Goal: Download file/media

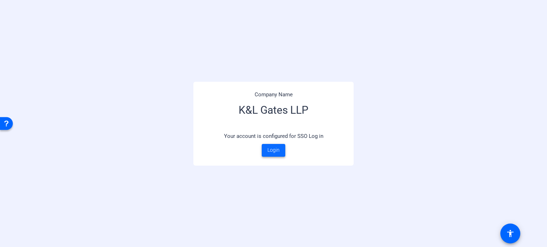
click at [280, 149] on span at bounding box center [273, 150] width 23 height 17
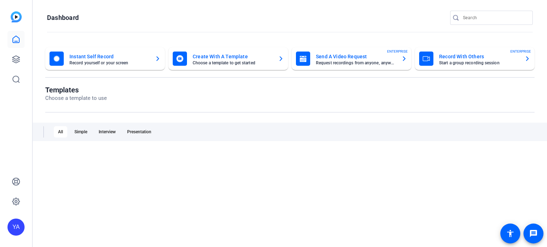
click at [14, 60] on div "The OpenReel platform will still be operational during these days If you need a…" at bounding box center [273, 40] width 547 height 39
click at [20, 61] on icon at bounding box center [16, 59] width 9 height 9
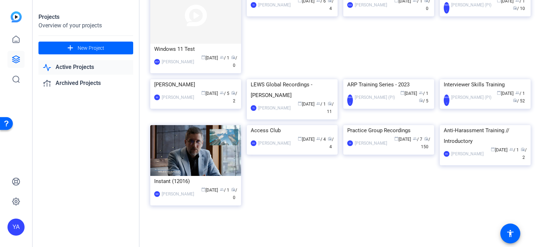
scroll to position [392, 0]
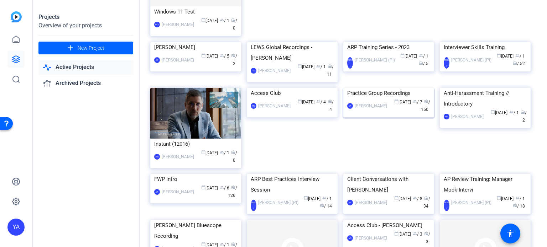
click at [359, 88] on img at bounding box center [388, 88] width 91 height 0
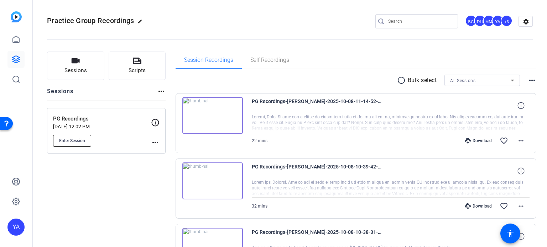
click at [74, 144] on button "Enter Session" at bounding box center [72, 141] width 38 height 12
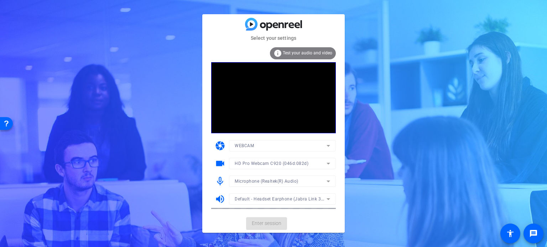
click at [271, 166] on mat-form-field "HD Pro Webcam C920 (046d:082d)" at bounding box center [282, 163] width 107 height 11
click at [271, 166] on span "HD Pro Webcam C920 (046d:082d)" at bounding box center [272, 163] width 74 height 5
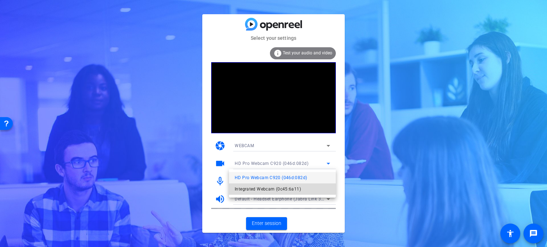
click at [269, 188] on span "Integrated Webcam (0c45:6a11)" at bounding box center [268, 189] width 66 height 9
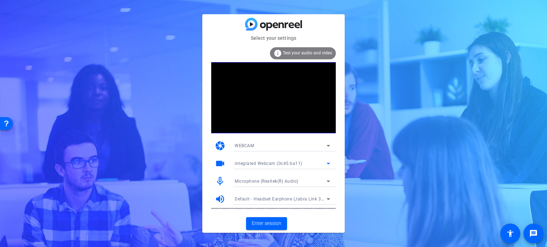
click at [268, 181] on span "Microphone (Realtek(R) Audio)" at bounding box center [267, 181] width 64 height 5
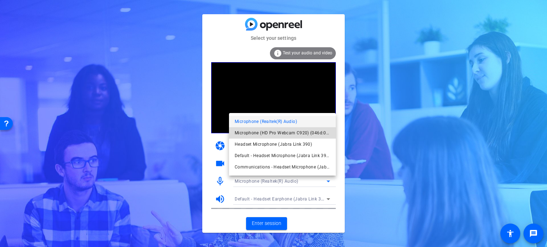
click at [264, 133] on span "Microphone (HD Pro Webcam C920) (046d:082d)" at bounding box center [282, 133] width 95 height 9
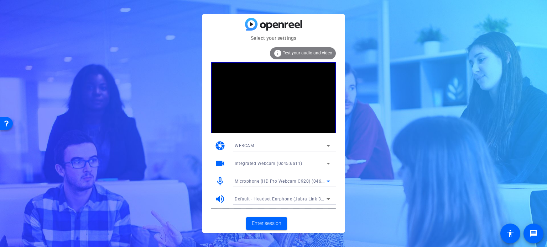
click at [265, 183] on span "Microphone (HD Pro Webcam C920) (046d:082d)" at bounding box center [286, 181] width 103 height 6
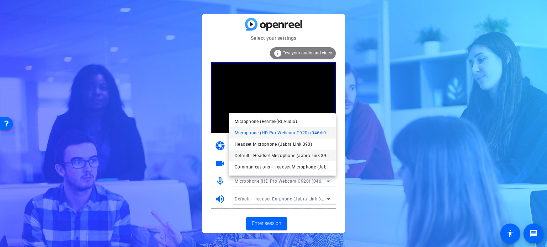
click at [265, 153] on span "Default - Headset Microphone (Jabra Link 390)" at bounding box center [282, 156] width 95 height 9
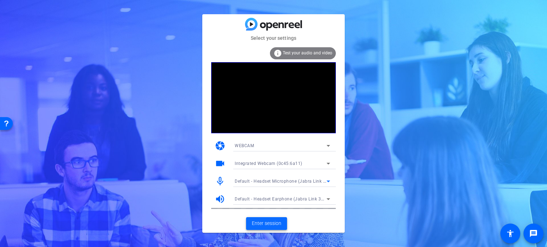
click at [273, 222] on span "Enter session" at bounding box center [267, 223] width 30 height 7
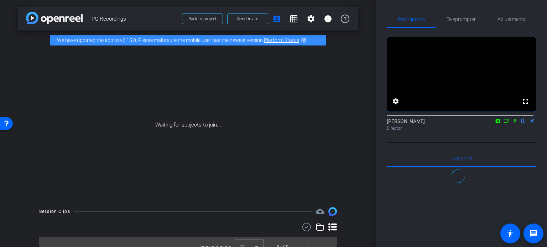
scroll to position [478, 0]
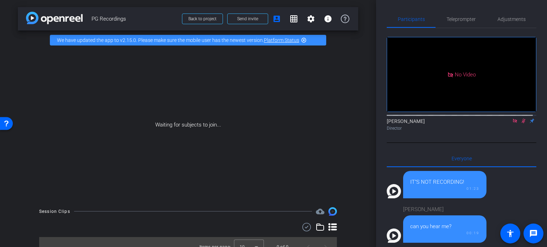
click at [521, 124] on icon at bounding box center [523, 121] width 4 height 5
click at [520, 124] on icon at bounding box center [523, 121] width 6 height 5
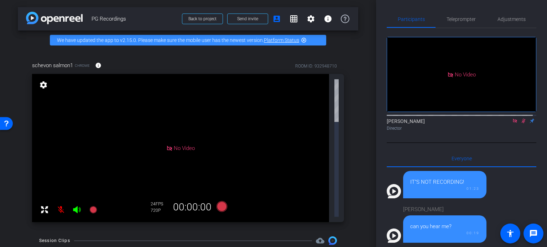
click at [345, 136] on div "arrow_back PG Recordings Back to project Send invite account_box grid_on settin…" at bounding box center [188, 123] width 376 height 247
click at [355, 106] on div "arrow_back PG Recordings Back to project Send invite account_box grid_on settin…" at bounding box center [188, 123] width 376 height 247
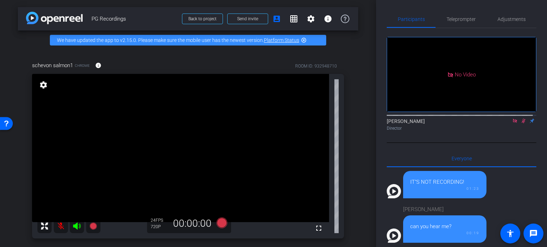
click at [521, 124] on icon at bounding box center [523, 121] width 4 height 5
click at [60, 227] on mat-icon at bounding box center [61, 226] width 14 height 14
click at [347, 162] on div "schevon salmon1 Chrome info ROOM ID: 932948710 fullscreen settings 142.5 GB 24 …" at bounding box center [188, 148] width 340 height 196
click at [338, 134] on div "fullscreen settings 142.5 GB" at bounding box center [188, 156] width 312 height 165
click at [514, 17] on span "Adjustments" at bounding box center [511, 19] width 28 height 5
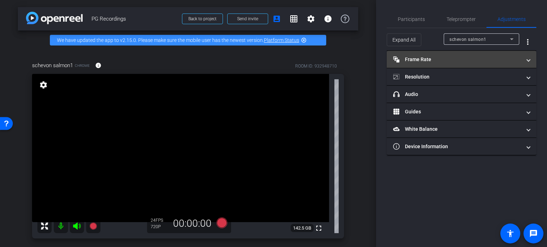
click at [440, 62] on mat-panel-title "Frame Rate Frame Rate" at bounding box center [457, 59] width 128 height 7
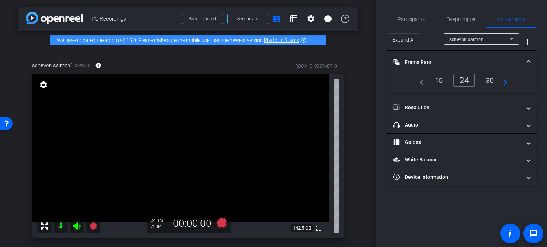
click at [489, 79] on div "30" at bounding box center [489, 80] width 19 height 12
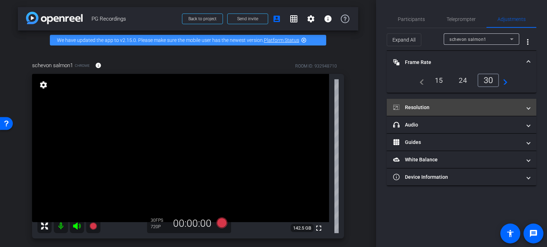
click at [477, 103] on mat-expansion-panel-header "Resolution" at bounding box center [461, 107] width 149 height 17
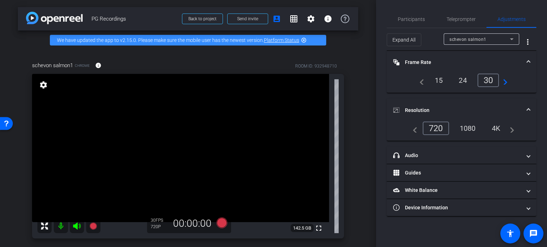
click at [466, 128] on div "1080" at bounding box center [467, 128] width 27 height 12
click at [358, 126] on div "arrow_back PG Recordings Back to project Send invite account_box grid_on settin…" at bounding box center [188, 123] width 376 height 247
click at [403, 21] on span "Participants" at bounding box center [411, 19] width 27 height 5
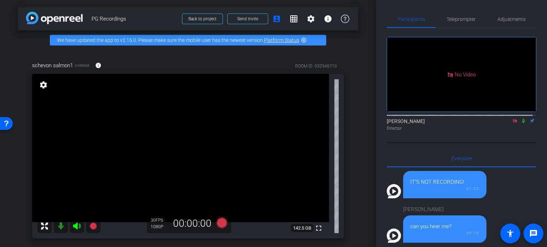
click at [348, 145] on div "schevon salmon1 Chrome info ROOM ID: 932948710 fullscreen settings 142.5 GB 30 …" at bounding box center [188, 148] width 340 height 196
click at [346, 146] on div "schevon salmon1 Chrome info ROOM ID: 932948710 fullscreen settings 142.5 GB 30 …" at bounding box center [188, 148] width 340 height 196
click at [356, 179] on div "arrow_back PG Recordings Back to project Send invite account_box grid_on settin…" at bounding box center [188, 123] width 376 height 247
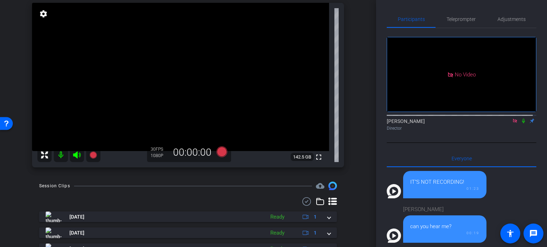
scroll to position [36, 0]
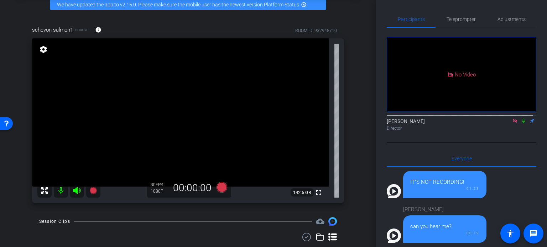
click at [353, 145] on div "schevon salmon1 Chrome info ROOM ID: 932948710 fullscreen settings 142.5 GB 30 …" at bounding box center [188, 112] width 340 height 196
click at [350, 146] on div "schevon salmon1 Chrome info ROOM ID: 932948710 fullscreen settings 142.5 GB 30 …" at bounding box center [188, 112] width 340 height 196
click at [358, 125] on div "arrow_back PG Recordings Back to project Send invite account_box grid_on settin…" at bounding box center [188, 87] width 376 height 247
click at [126, 23] on div "schevon salmon1 Chrome info ROOM ID: 932948710" at bounding box center [188, 29] width 312 height 17
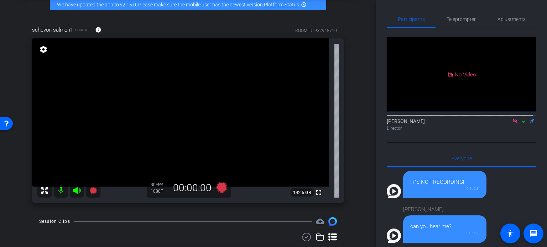
click at [126, 23] on div "schevon salmon1 Chrome info ROOM ID: 932948710" at bounding box center [188, 29] width 312 height 17
click at [363, 94] on div "arrow_back PG Recordings Back to project Send invite account_box grid_on settin…" at bounding box center [188, 87] width 376 height 247
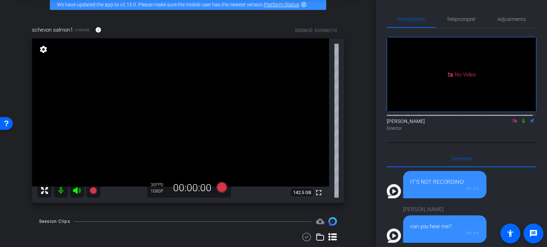
click at [362, 91] on div "arrow_back PG Recordings Back to project Send invite account_box grid_on settin…" at bounding box center [188, 87] width 376 height 247
click at [348, 106] on div "schevon salmon1 Chrome info ROOM ID: 932948710 fullscreen settings 142.5 GB 30 …" at bounding box center [188, 112] width 340 height 196
click at [365, 119] on div "arrow_back PG Recordings Back to project Send invite account_box grid_on settin…" at bounding box center [188, 87] width 376 height 247
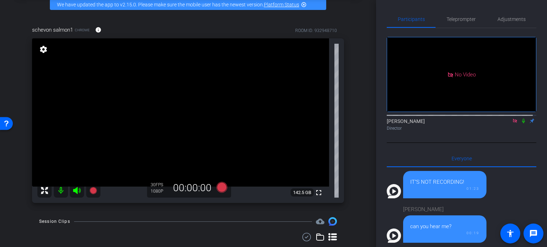
click at [352, 86] on div "schevon salmon1 Chrome info ROOM ID: 932948710 fullscreen settings 142.5 GB 30 …" at bounding box center [188, 112] width 340 height 196
click at [517, 117] on div "No Video York, Ashley Director" at bounding box center [461, 85] width 149 height 115
click at [355, 122] on div "arrow_back PG Recordings Back to project Send invite account_box grid_on settin…" at bounding box center [188, 87] width 376 height 247
click at [347, 130] on div "schevon salmon1 Chrome info ROOM ID: 932948710 fullscreen settings 142.5 GB 30 …" at bounding box center [188, 112] width 340 height 196
click at [357, 169] on div "arrow_back PG Recordings Back to project Send invite account_box grid_on settin…" at bounding box center [188, 87] width 376 height 247
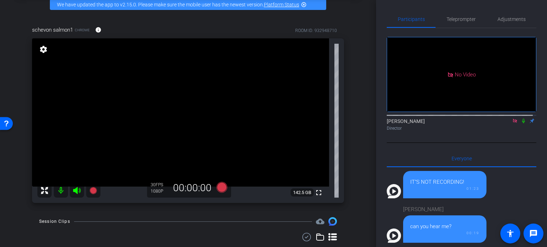
click at [60, 208] on div "schevon salmon1 Chrome info ROOM ID: 932948710 fullscreen settings 142.5 GB 30 …" at bounding box center [188, 112] width 340 height 196
click at [360, 141] on div "arrow_back PG Recordings Back to project Send invite account_box grid_on settin…" at bounding box center [188, 87] width 376 height 247
click at [357, 116] on div "arrow_back PG Recordings Back to project Send invite account_box grid_on settin…" at bounding box center [188, 87] width 376 height 247
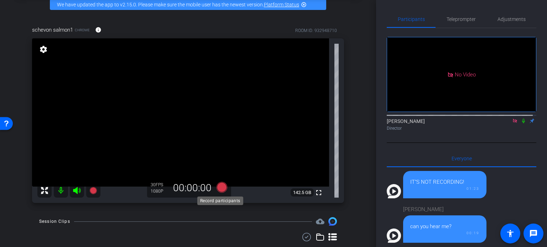
click at [219, 187] on icon at bounding box center [221, 187] width 11 height 11
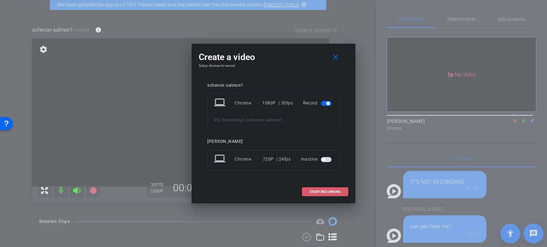
click at [331, 190] on span "START RECORDING" at bounding box center [324, 192] width 31 height 4
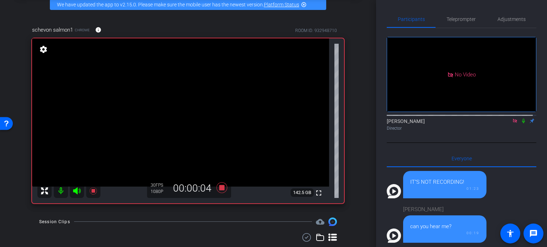
click at [520, 119] on icon at bounding box center [523, 121] width 6 height 5
click at [352, 191] on div "schevon salmon1 Chrome info ROOM ID: 932948710 fullscreen settings 142.3 GB 30 …" at bounding box center [188, 112] width 340 height 196
click at [217, 189] on icon at bounding box center [221, 188] width 11 height 11
click at [520, 119] on icon at bounding box center [523, 121] width 6 height 5
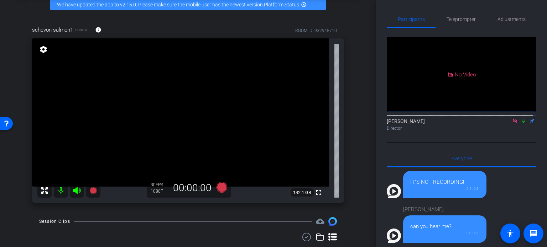
click at [351, 162] on div "schevon salmon1 Chrome info ROOM ID: 932948710 fullscreen settings 142.1 GB 30 …" at bounding box center [188, 112] width 340 height 196
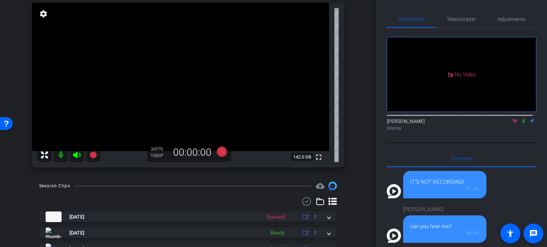
click at [354, 177] on div "arrow_back PG Recordings Back to project Send invite account_box grid_on settin…" at bounding box center [188, 123] width 376 height 247
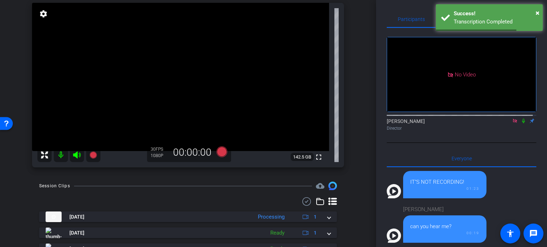
click at [354, 177] on div "arrow_back PG Recordings Back to project Send invite account_box grid_on settin…" at bounding box center [188, 123] width 376 height 247
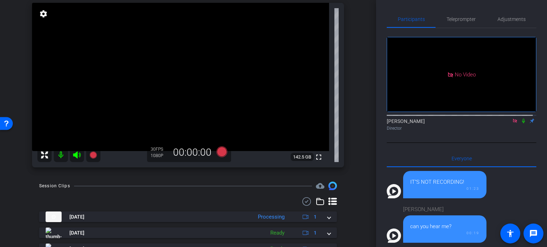
click at [353, 168] on div "schevon salmon1 Chrome info ROOM ID: 932948710 fullscreen settings 142.5 GB 30 …" at bounding box center [188, 77] width 340 height 196
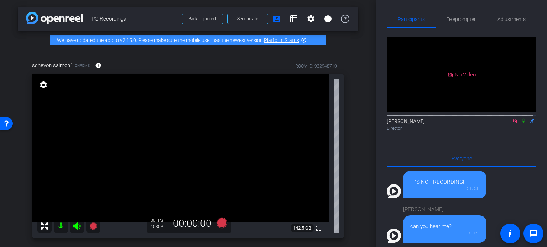
scroll to position [36, 0]
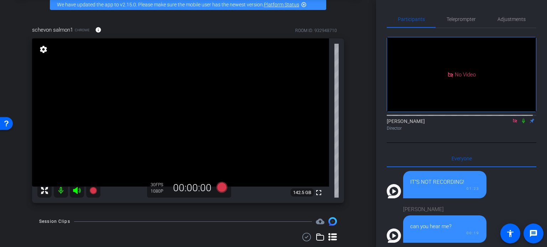
click at [352, 155] on div "schevon salmon1 Chrome info ROOM ID: 932948710 fullscreen settings 142.5 GB 30 …" at bounding box center [188, 112] width 340 height 196
click at [351, 156] on div "schevon salmon1 Chrome info ROOM ID: 932948710 fullscreen settings 142.5 GB 30 …" at bounding box center [188, 112] width 340 height 196
click at [356, 185] on div "arrow_back PG Recordings Back to project Send invite account_box grid_on settin…" at bounding box center [188, 87] width 376 height 247
click at [353, 161] on div "schevon salmon1 Chrome info ROOM ID: 932948710 fullscreen settings 142.5 GB 30 …" at bounding box center [188, 112] width 340 height 196
click at [346, 212] on div "arrow_back PG Recordings Back to project Send invite account_box grid_on settin…" at bounding box center [188, 87] width 376 height 247
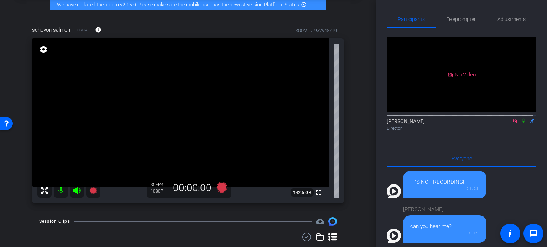
click at [354, 150] on div "schevon salmon1 Chrome info ROOM ID: 932948710 fullscreen settings 142.5 GB 30 …" at bounding box center [188, 112] width 340 height 196
click at [345, 131] on div "schevon salmon1 Chrome info ROOM ID: 932948710 fullscreen settings 142.5 GB 30 …" at bounding box center [188, 112] width 340 height 196
click at [356, 180] on div "arrow_back PG Recordings Back to project Send invite account_box grid_on settin…" at bounding box center [188, 87] width 376 height 247
click at [356, 179] on div "arrow_back PG Recordings Back to project Send invite account_box grid_on settin…" at bounding box center [188, 87] width 376 height 247
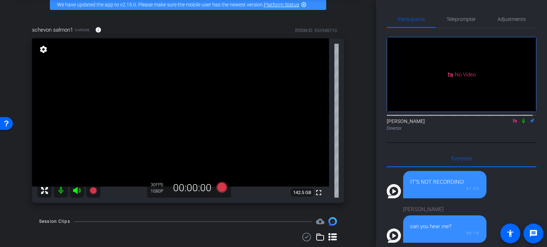
click at [343, 189] on div "schevon salmon1 Chrome info ROOM ID: 932948710 fullscreen settings 142.5 GB 30 …" at bounding box center [188, 112] width 340 height 196
click at [357, 110] on div "arrow_back PG Recordings Back to project Send invite account_box grid_on settin…" at bounding box center [188, 87] width 376 height 247
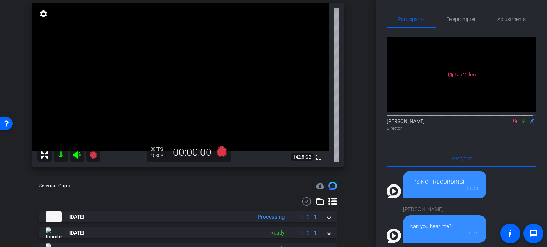
click at [347, 177] on div "arrow_back PG Recordings Back to project Send invite account_box grid_on settin…" at bounding box center [188, 123] width 376 height 247
click at [345, 167] on div "schevon salmon1 Chrome info ROOM ID: 932948710 fullscreen settings 142.5 GB 30 …" at bounding box center [188, 77] width 340 height 196
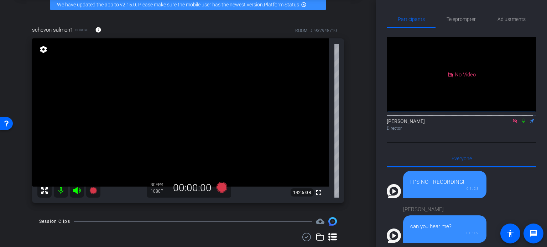
click at [344, 192] on div "schevon salmon1 Chrome info ROOM ID: 932948710 fullscreen settings 142.5 GB 30 …" at bounding box center [188, 112] width 340 height 196
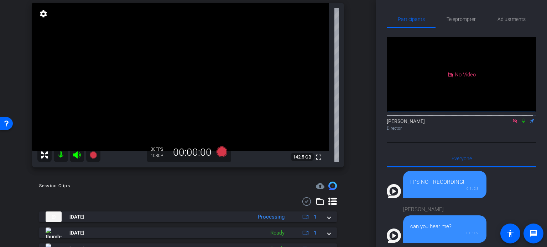
click at [218, 152] on icon at bounding box center [221, 152] width 11 height 11
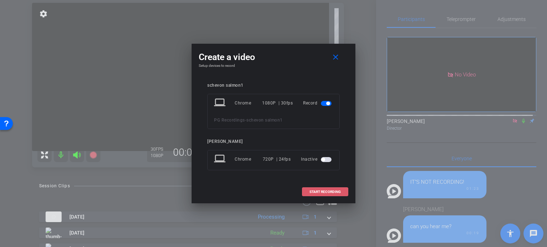
click at [334, 192] on span "START RECORDING" at bounding box center [324, 192] width 31 height 4
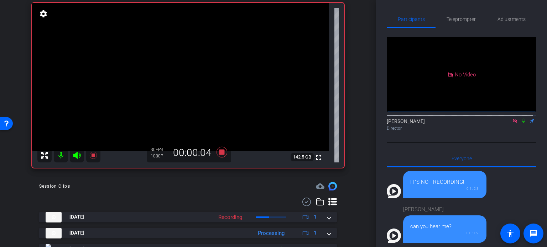
click at [520, 119] on icon at bounding box center [523, 121] width 6 height 5
click at [355, 191] on div "arrow_back PG Recordings Back to project Send invite account_box grid_on settin…" at bounding box center [188, 123] width 376 height 247
click at [357, 175] on div "arrow_back PG Recordings Back to project Send invite account_box grid_on settin…" at bounding box center [188, 52] width 376 height 247
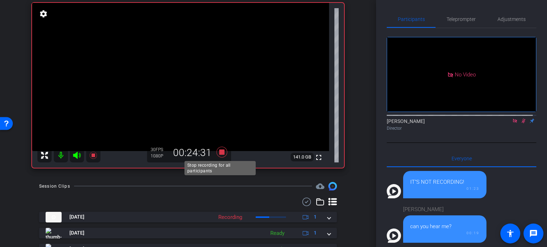
click at [220, 151] on icon at bounding box center [221, 152] width 11 height 11
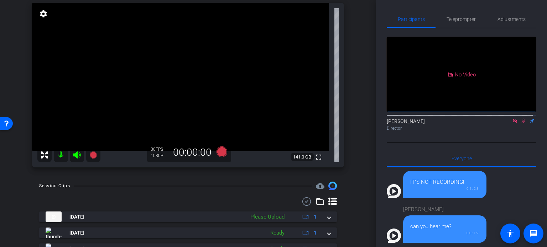
click at [520, 119] on icon at bounding box center [523, 121] width 6 height 5
click at [362, 115] on div "arrow_back PG Recordings Back to project Send invite account_box grid_on settin…" at bounding box center [188, 52] width 376 height 247
click at [355, 158] on div "arrow_back PG Recordings Back to project Send invite account_box grid_on settin…" at bounding box center [188, 52] width 376 height 247
click at [353, 176] on div "arrow_back PG Recordings Back to project Send invite account_box grid_on settin…" at bounding box center [188, 52] width 376 height 247
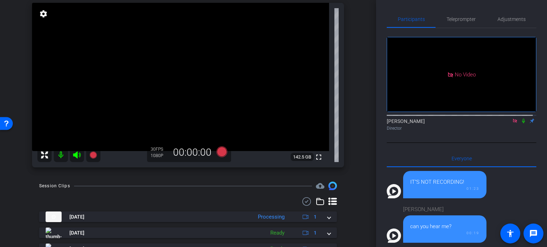
click at [266, 178] on div "arrow_back PG Recordings Back to project Send invite account_box grid_on settin…" at bounding box center [188, 123] width 376 height 247
click at [355, 141] on div "arrow_back PG Recordings Back to project Send invite account_box grid_on settin…" at bounding box center [188, 52] width 376 height 247
click at [359, 166] on div "arrow_back PG Recordings Back to project Send invite account_box grid_on settin…" at bounding box center [188, 52] width 376 height 247
click at [189, 181] on div "arrow_back PG Recordings Back to project Send invite account_box grid_on settin…" at bounding box center [188, 123] width 376 height 247
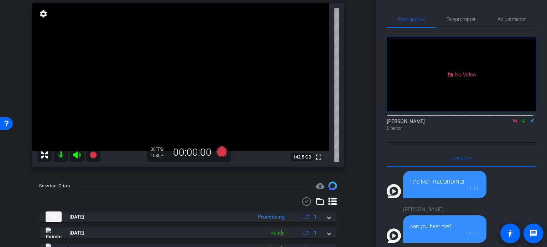
click at [354, 87] on div "schevon salmon1 Chrome info ROOM ID: 932948710 fullscreen settings 142.5 GB 30 …" at bounding box center [188, 77] width 340 height 196
click at [349, 131] on div "schevon salmon1 Chrome info ROOM ID: 932948710 fullscreen settings 142.5 GB 30 …" at bounding box center [188, 77] width 340 height 196
click at [347, 129] on div "schevon salmon1 Chrome info ROOM ID: 932948710 fullscreen settings 142.5 GB 30 …" at bounding box center [188, 77] width 340 height 196
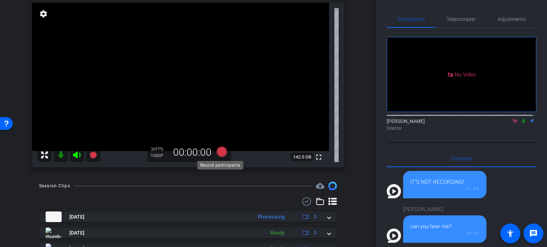
click at [219, 151] on icon at bounding box center [221, 152] width 11 height 11
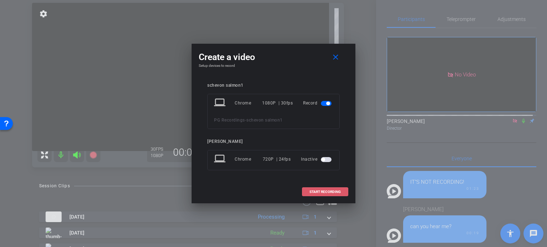
click at [325, 190] on span "START RECORDING" at bounding box center [324, 192] width 31 height 4
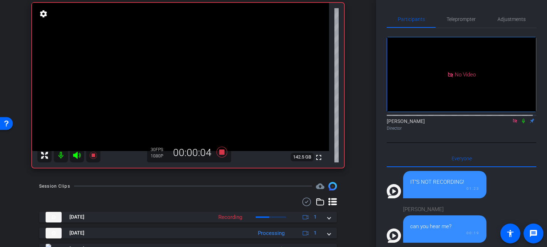
click at [520, 119] on icon at bounding box center [523, 121] width 6 height 5
click at [349, 149] on div "schevon salmon1 Chrome info ROOM ID: 932948710 fullscreen settings 142.5 GB 30 …" at bounding box center [188, 77] width 340 height 196
click at [218, 149] on icon at bounding box center [221, 152] width 11 height 11
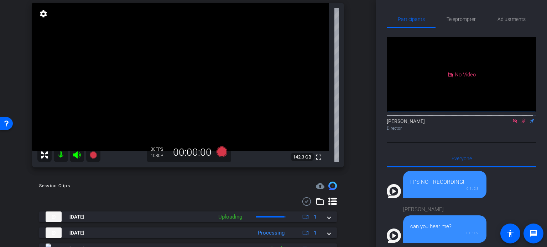
click at [521, 119] on icon at bounding box center [523, 121] width 4 height 5
click at [349, 133] on div "schevon salmon1 Chrome info ROOM ID: 932948710 fullscreen settings 142.3 GB 30 …" at bounding box center [188, 77] width 340 height 196
click at [346, 118] on div "schevon salmon1 Chrome info ROOM ID: 932948710 fullscreen settings 142.3 GB 30 …" at bounding box center [188, 77] width 340 height 196
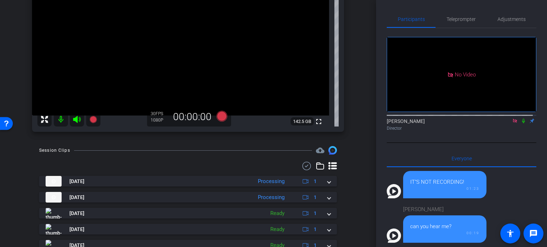
click at [352, 155] on div "Session Clips cloud_upload Oct 13, 2025 Processing 1 Oct 13, 2025 Processing 1 …" at bounding box center [188, 251] width 340 height 210
click at [346, 170] on div "Session Clips cloud_upload Oct 13, 2025 Processing 1 Oct 13, 2025 Processing 1 …" at bounding box center [188, 251] width 340 height 210
click at [342, 154] on div "Session Clips cloud_upload Oct 13, 2025 Processing 1 Oct 13, 2025 Processing 1 …" at bounding box center [188, 251] width 340 height 210
click at [355, 177] on div "arrow_back PG Recordings Back to project Send invite account_box grid_on settin…" at bounding box center [188, 123] width 376 height 247
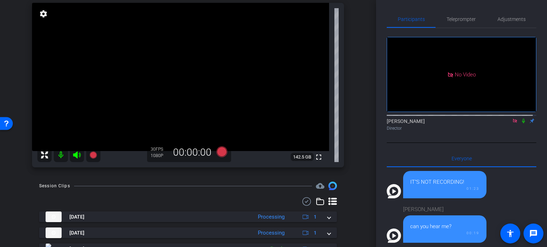
scroll to position [36, 0]
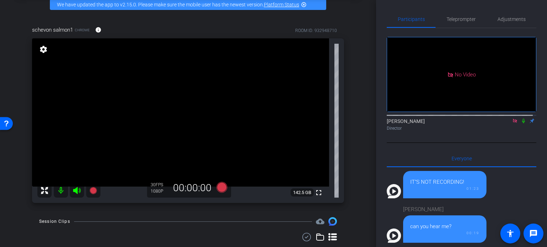
click at [356, 183] on div "arrow_back PG Recordings Back to project Send invite account_box grid_on settin…" at bounding box center [188, 87] width 376 height 247
click at [356, 177] on div "arrow_back PG Recordings Back to project Send invite account_box grid_on settin…" at bounding box center [188, 87] width 376 height 247
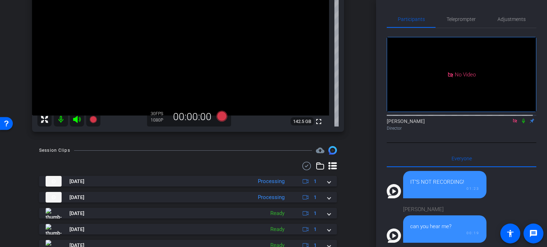
scroll to position [142, 0]
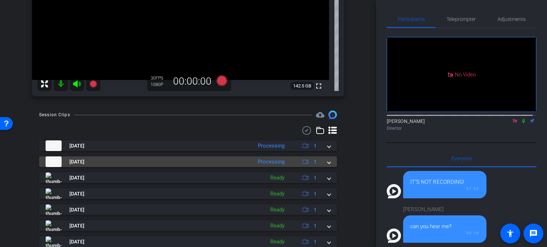
click at [327, 163] on span at bounding box center [328, 161] width 3 height 7
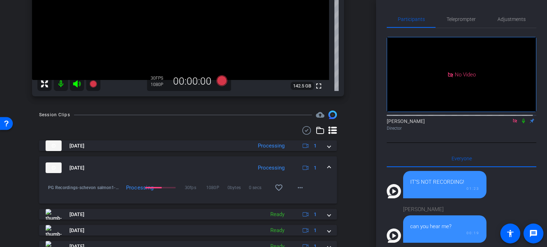
click at [349, 165] on div "Session Clips cloud_upload Oct 13, 2025 Processing 1 Oct 13, 2025 Processing 1 …" at bounding box center [188, 234] width 340 height 247
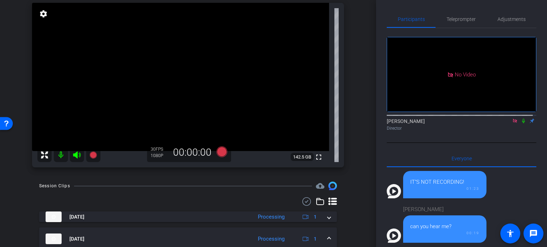
scroll to position [36, 0]
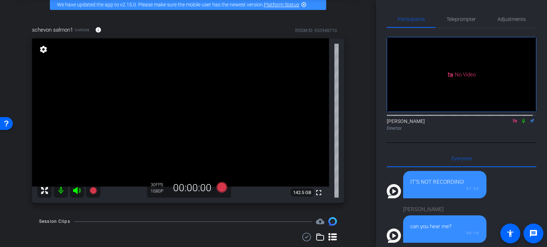
click at [351, 163] on div "schevon salmon1 Chrome info ROOM ID: 932948710 fullscreen settings 142.5 GB 30 …" at bounding box center [188, 112] width 340 height 196
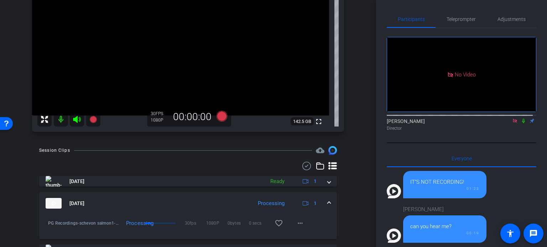
scroll to position [71, 0]
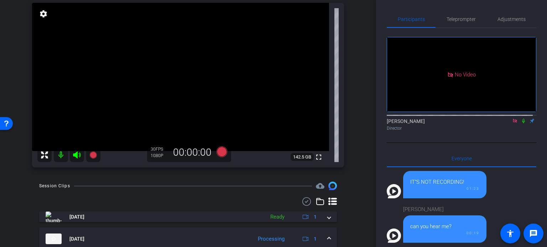
click at [366, 168] on div "arrow_back PG Recordings Back to project Send invite account_box grid_on settin…" at bounding box center [188, 52] width 376 height 247
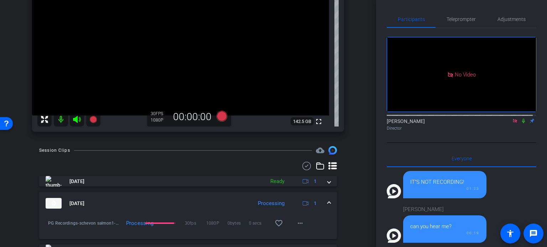
click at [520, 119] on icon at bounding box center [523, 121] width 6 height 5
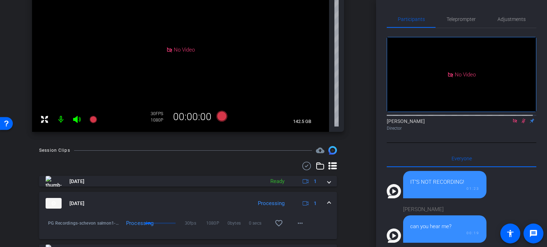
click at [349, 113] on div "schevon salmon1 Chrome info ROOM ID: 932948710 No Video settings 142.5 GB 30 FP…" at bounding box center [188, 41] width 340 height 196
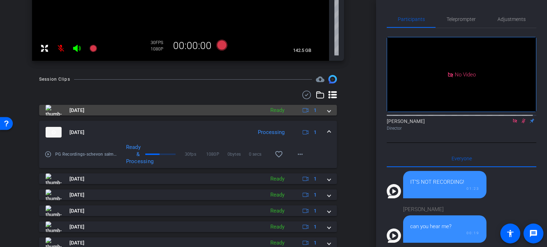
scroll to position [214, 0]
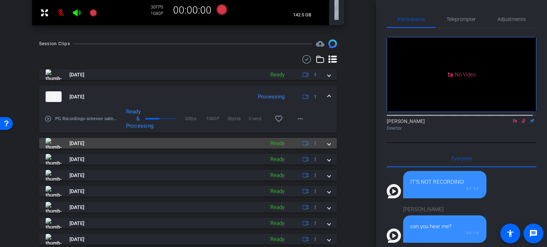
click at [327, 145] on span at bounding box center [328, 143] width 3 height 7
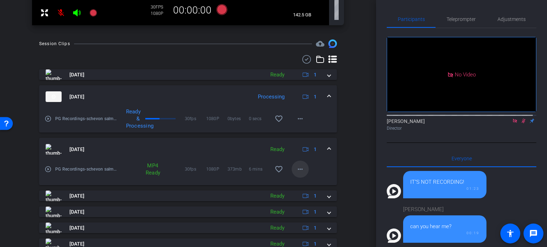
click at [297, 166] on mat-icon "more_horiz" at bounding box center [300, 169] width 9 height 9
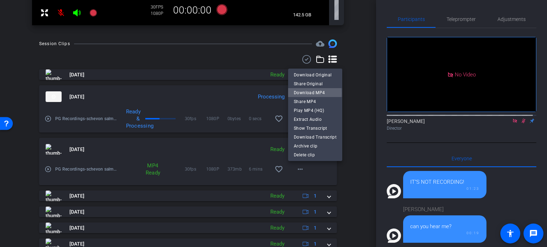
click at [304, 93] on span "Download MP4" at bounding box center [315, 92] width 43 height 9
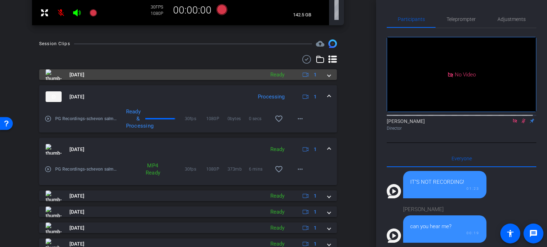
click at [327, 74] on span at bounding box center [328, 74] width 3 height 7
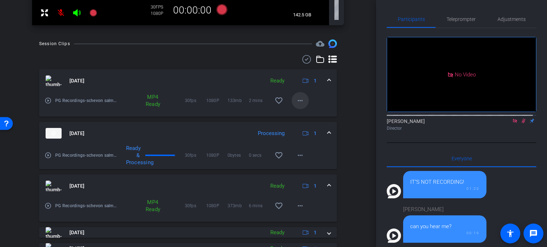
click at [296, 105] on span at bounding box center [300, 100] width 17 height 17
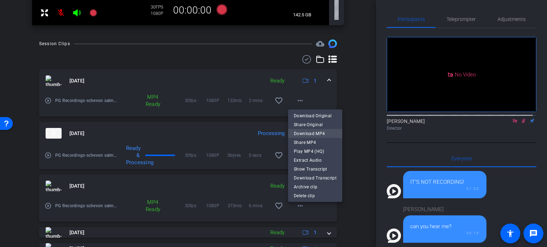
click at [297, 131] on span "Download MP4" at bounding box center [315, 133] width 43 height 9
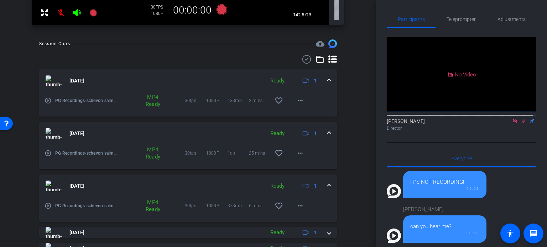
click at [351, 148] on div "Session Clips cloud_upload Oct 13, 2025 Ready 1 play_circle_outline PG Recordin…" at bounding box center [188, 200] width 340 height 320
click at [297, 154] on mat-icon "more_horiz" at bounding box center [300, 153] width 9 height 9
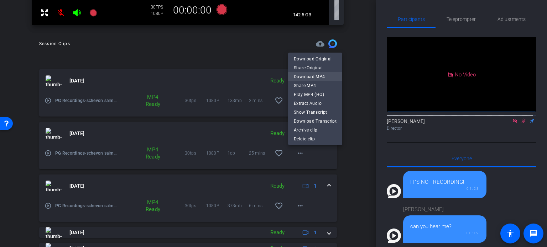
click at [300, 78] on span "Download MP4" at bounding box center [315, 76] width 43 height 9
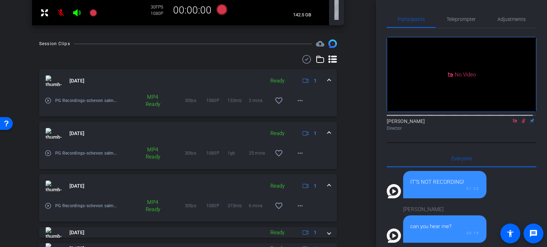
click at [520, 119] on icon at bounding box center [523, 121] width 6 height 5
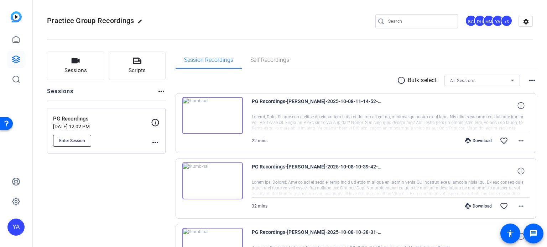
click at [73, 141] on span "Enter Session" at bounding box center [72, 141] width 26 height 6
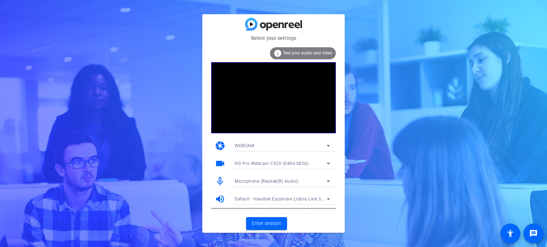
click at [328, 164] on icon at bounding box center [328, 164] width 4 height 2
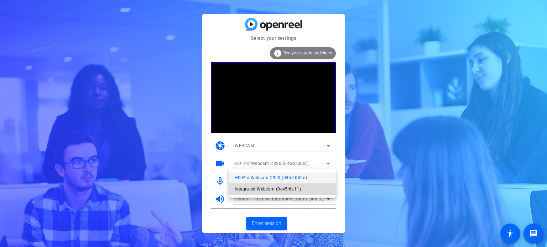
click at [306, 190] on mat-option "Integrated Webcam (0c45:6a11)" at bounding box center [282, 189] width 107 height 11
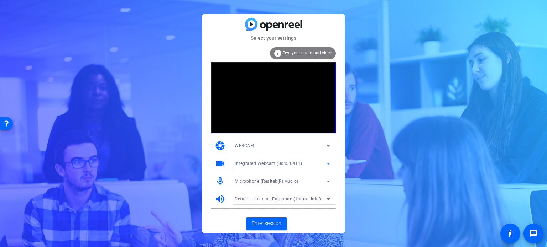
click at [265, 183] on span "Microphone (Realtek(R) Audio)" at bounding box center [267, 181] width 64 height 5
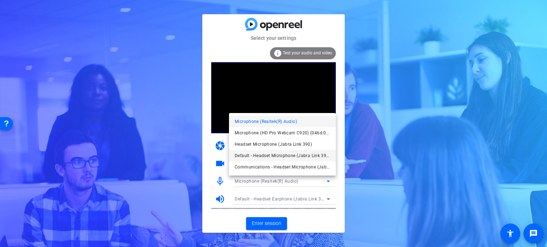
click at [279, 156] on span "Default - Headset Microphone (Jabra Link 390)" at bounding box center [282, 156] width 95 height 9
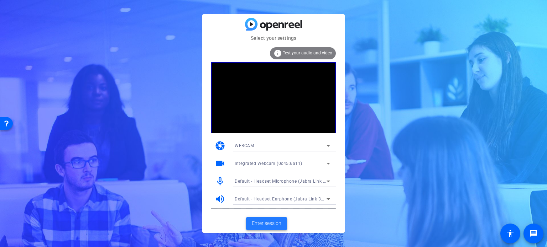
click at [272, 222] on span "Enter session" at bounding box center [267, 223] width 30 height 7
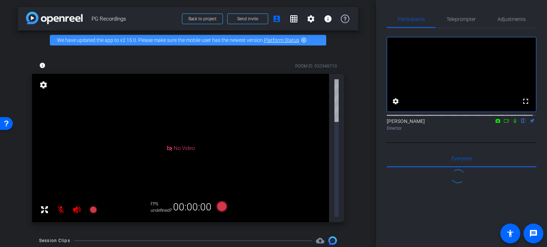
scroll to position [478, 0]
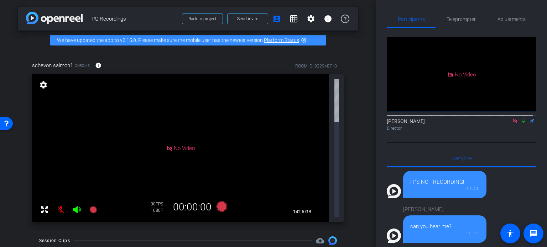
click at [522, 124] on icon at bounding box center [523, 121] width 3 height 5
click at [13, 159] on div "arrow_back PG Recordings Back to project Send invite account_box grid_on settin…" at bounding box center [188, 123] width 376 height 247
click at [209, 55] on div "schevon salmon1 Chrome info ROOM ID: 932948710 No Video settings 142.5 GB 30 FP…" at bounding box center [188, 140] width 340 height 180
click at [520, 124] on icon at bounding box center [523, 121] width 6 height 5
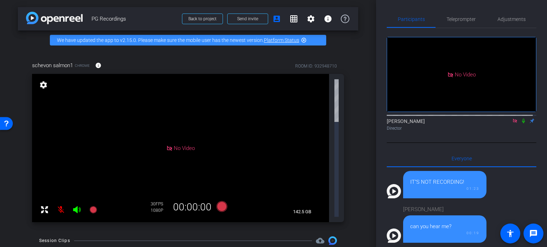
click at [520, 124] on mat-icon at bounding box center [523, 121] width 9 height 6
click at [347, 102] on div "schevon salmon1 Chrome info ROOM ID: 932948710 No Video settings 142.5 GB 30 FP…" at bounding box center [188, 140] width 340 height 180
click at [520, 124] on icon at bounding box center [523, 121] width 6 height 5
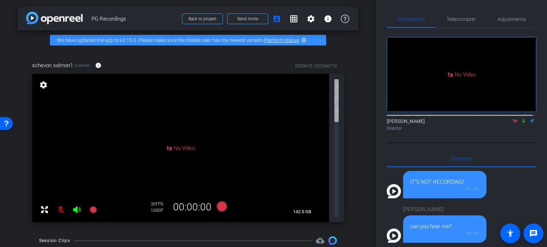
click at [350, 116] on div "schevon salmon1 Chrome info ROOM ID: 932948710 No Video settings 142.5 GB 30 FP…" at bounding box center [188, 140] width 340 height 180
click at [521, 124] on icon at bounding box center [523, 121] width 6 height 5
click at [356, 157] on div "arrow_back PG Recordings Back to project Send invite account_box grid_on settin…" at bounding box center [188, 123] width 376 height 247
click at [520, 124] on icon at bounding box center [523, 121] width 6 height 5
click at [361, 141] on div "arrow_back PG Recordings Back to project Send invite account_box grid_on settin…" at bounding box center [188, 123] width 376 height 247
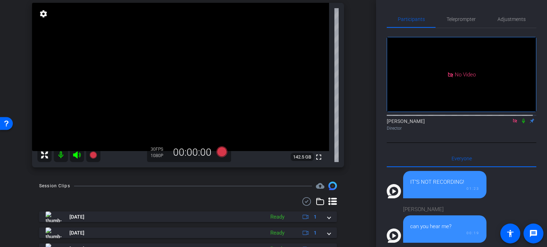
scroll to position [36, 0]
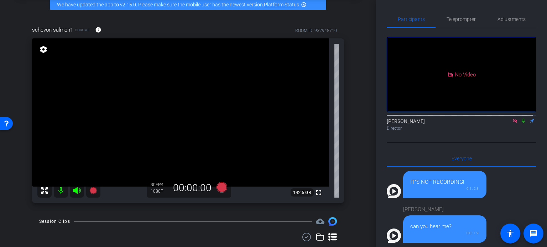
click at [352, 180] on div "schevon salmon1 Chrome info ROOM ID: 932948710 fullscreen settings 142.5 GB 30 …" at bounding box center [188, 112] width 340 height 196
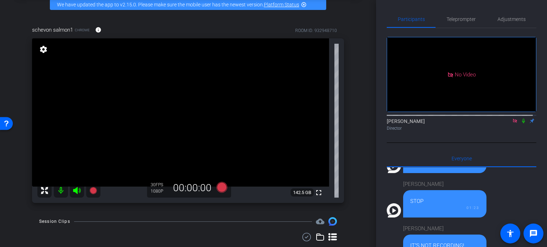
drag, startPoint x: 220, startPoint y: 185, endPoint x: 227, endPoint y: 215, distance: 30.7
click at [227, 215] on div "arrow_back PG Recordings Back to project Send invite account_box grid_on settin…" at bounding box center [188, 123] width 376 height 247
click at [218, 187] on icon at bounding box center [221, 187] width 11 height 11
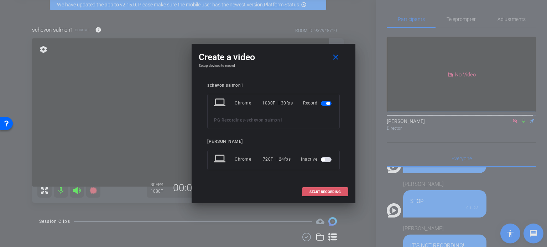
click at [332, 191] on span "START RECORDING" at bounding box center [324, 192] width 31 height 4
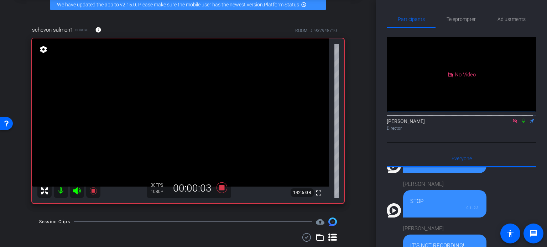
click at [522, 124] on icon at bounding box center [523, 121] width 3 height 5
click at [219, 187] on icon at bounding box center [221, 188] width 11 height 11
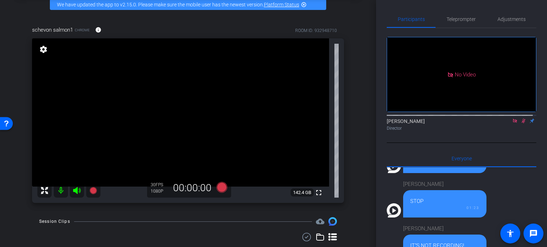
click at [521, 124] on icon at bounding box center [523, 121] width 4 height 5
click at [218, 185] on icon at bounding box center [221, 187] width 11 height 11
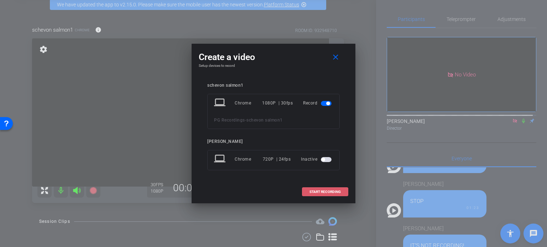
click at [319, 192] on span "START RECORDING" at bounding box center [324, 192] width 31 height 4
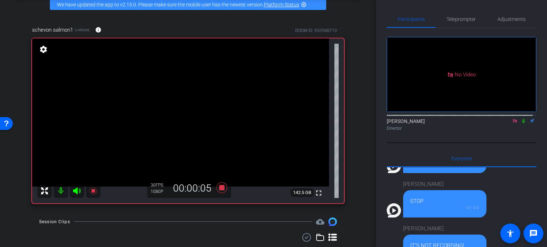
click at [520, 124] on icon at bounding box center [523, 121] width 6 height 5
click at [220, 186] on icon at bounding box center [221, 188] width 11 height 11
click at [521, 124] on icon at bounding box center [523, 121] width 4 height 5
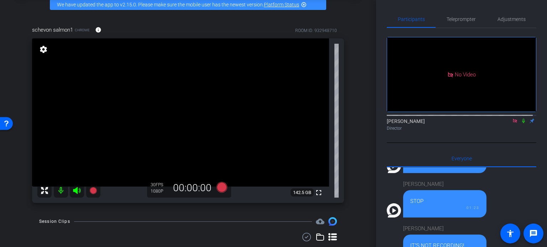
scroll to position [142, 0]
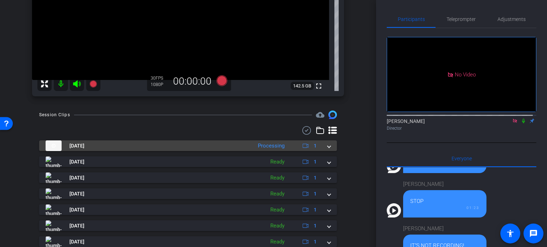
click at [327, 146] on span at bounding box center [328, 145] width 3 height 7
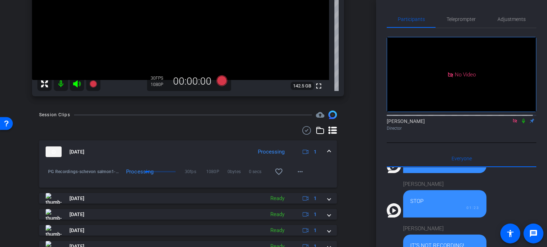
click at [356, 146] on div "arrow_back PG Recordings Back to project Send invite account_box grid_on settin…" at bounding box center [188, 123] width 376 height 247
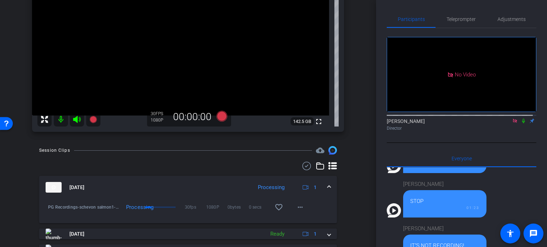
scroll to position [71, 0]
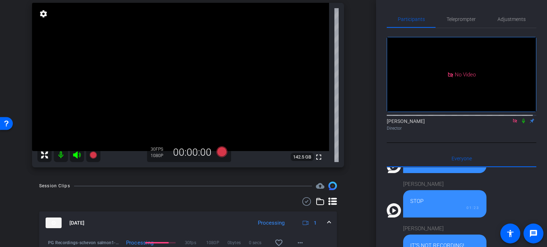
click at [351, 166] on div "schevon salmon1 Chrome info ROOM ID: 932948710 fullscreen settings 142.5 GB 30 …" at bounding box center [188, 77] width 340 height 196
click at [217, 151] on icon at bounding box center [221, 152] width 11 height 11
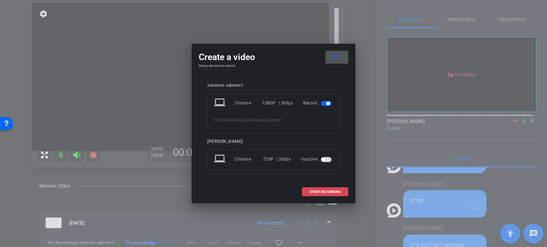
click at [327, 191] on span "START RECORDING" at bounding box center [324, 192] width 31 height 4
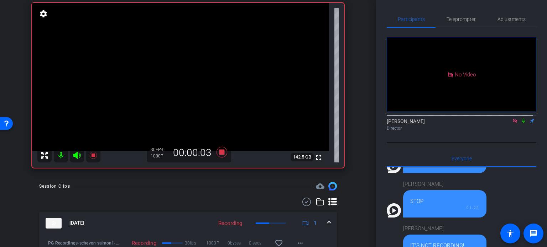
click at [520, 124] on icon at bounding box center [523, 121] width 6 height 5
click at [352, 176] on div "arrow_back PG Recordings Back to project Send invite account_box grid_on settin…" at bounding box center [188, 52] width 376 height 247
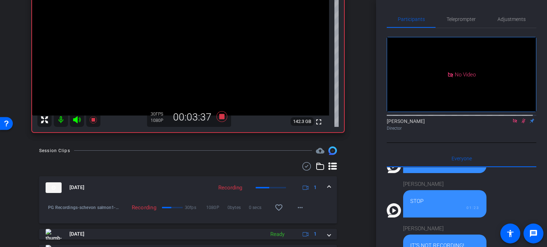
scroll to position [142, 0]
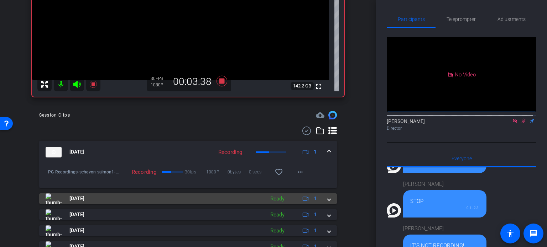
click at [327, 199] on span at bounding box center [328, 198] width 3 height 7
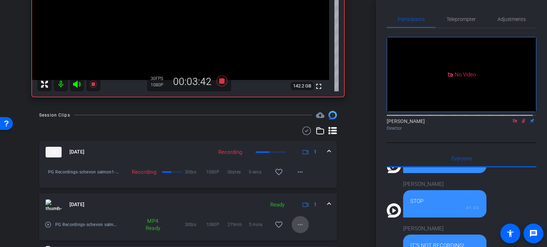
click at [296, 224] on mat-icon "more_horiz" at bounding box center [300, 225] width 9 height 9
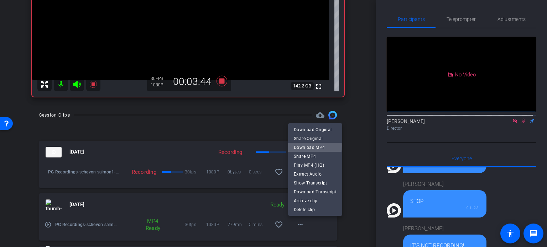
click at [304, 146] on span "Download MP4" at bounding box center [315, 147] width 43 height 9
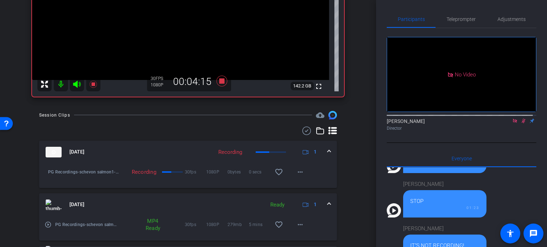
scroll to position [214, 0]
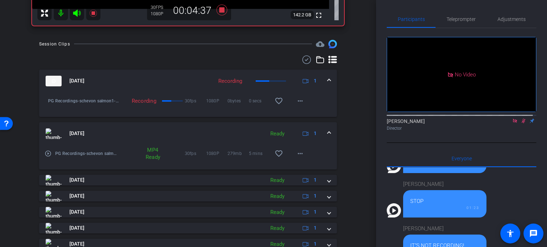
click at [337, 126] on div "Session Clips cloud_upload [DATE] Recording 1 PG Recordings-schevon salmon1-202…" at bounding box center [188, 181] width 340 height 283
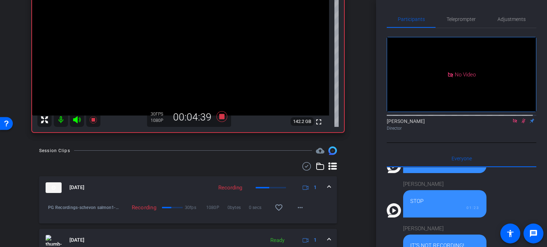
scroll to position [36, 0]
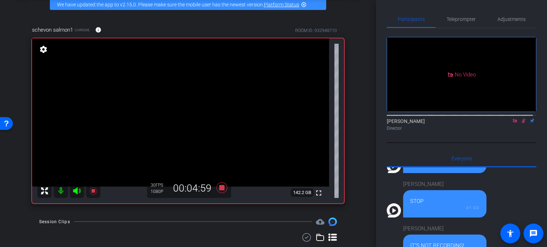
click at [520, 124] on icon at bounding box center [523, 121] width 6 height 5
click at [358, 133] on div "arrow_back PG Recordings Back to project Send invite account_box grid_on settin…" at bounding box center [188, 87] width 376 height 247
click at [217, 186] on icon at bounding box center [221, 188] width 11 height 11
click at [362, 135] on div "arrow_back PG Recordings Back to project Send invite account_box grid_on settin…" at bounding box center [188, 87] width 376 height 247
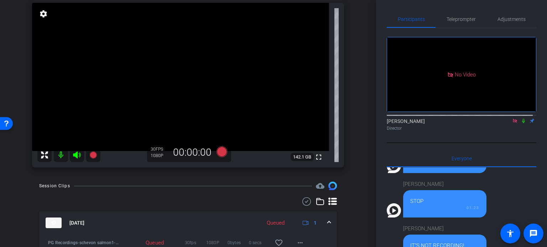
scroll to position [107, 0]
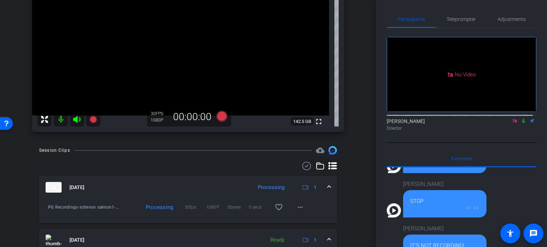
click at [362, 182] on div "arrow_back PG Recordings Back to project Send invite account_box grid_on settin…" at bounding box center [188, 123] width 376 height 247
click at [355, 180] on div "arrow_back PG Recordings Back to project Send invite account_box grid_on settin…" at bounding box center [188, 123] width 376 height 247
click at [362, 177] on div "arrow_back PG Recordings Back to project Send invite account_box grid_on settin…" at bounding box center [188, 123] width 376 height 247
click at [355, 172] on div "arrow_back PG Recordings Back to project Send invite account_box grid_on settin…" at bounding box center [188, 123] width 376 height 247
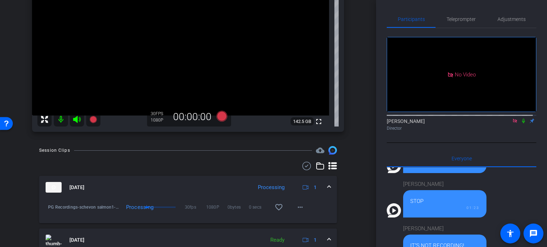
click at [355, 172] on div "arrow_back PG Recordings Back to project Send invite account_box grid_on settin…" at bounding box center [188, 123] width 376 height 247
click at [355, 171] on div "arrow_back PG Recordings Back to project Send invite account_box grid_on settin…" at bounding box center [188, 123] width 376 height 247
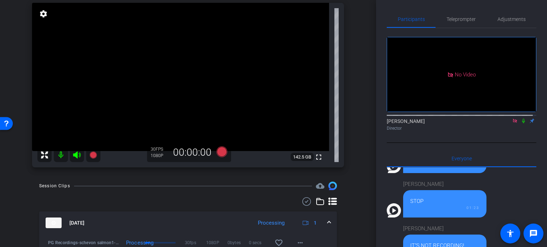
scroll to position [36, 0]
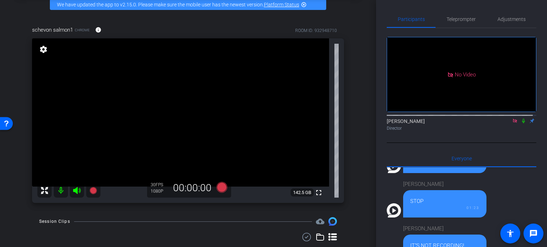
click at [357, 161] on div "arrow_back PG Recordings Back to project Send invite account_box grid_on settin…" at bounding box center [188, 87] width 376 height 247
click at [28, 180] on div "schevon salmon1 Chrome info ROOM ID: 932948710 fullscreen settings 142.5 GB 30 …" at bounding box center [188, 112] width 340 height 196
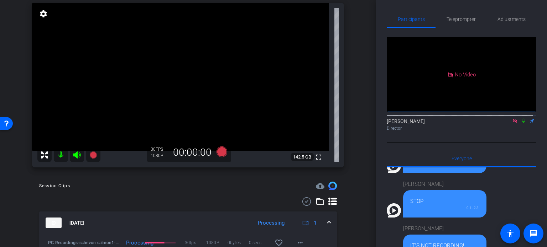
scroll to position [107, 0]
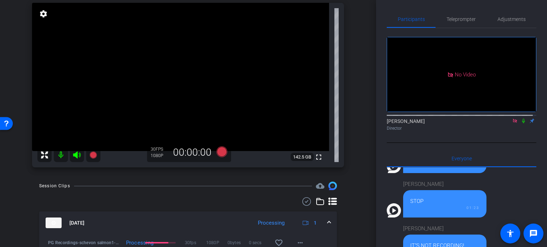
click at [139, 180] on div "arrow_back PG Recordings Back to project Send invite account_box grid_on settin…" at bounding box center [188, 123] width 376 height 247
click at [137, 185] on div "Session Clips cloud_upload" at bounding box center [188, 186] width 298 height 9
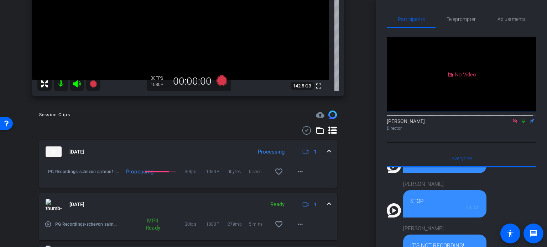
scroll to position [107, 0]
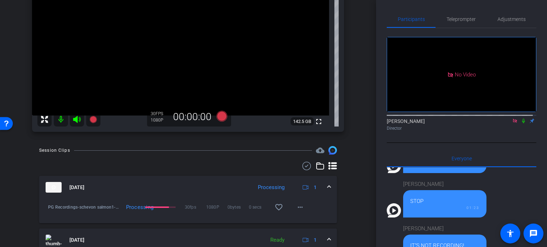
click at [357, 202] on div "arrow_back PG Recordings Back to project Send invite account_box grid_on settin…" at bounding box center [188, 123] width 376 height 247
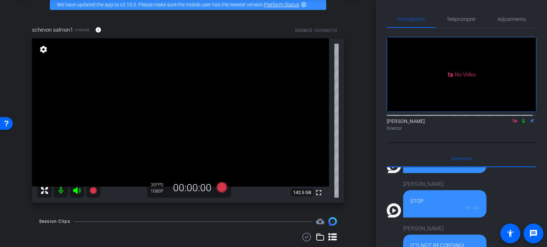
scroll to position [71, 0]
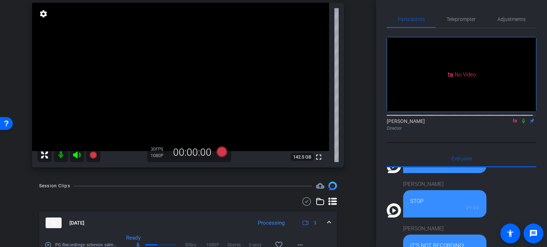
click at [194, 200] on div at bounding box center [188, 202] width 298 height 9
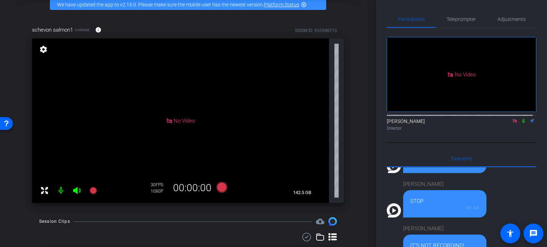
scroll to position [71, 0]
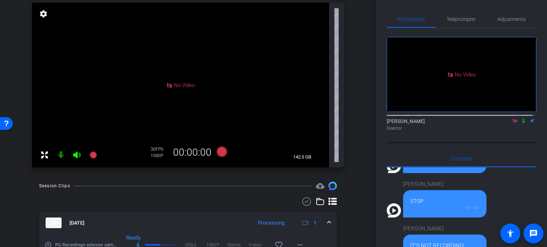
click at [160, 188] on div "Session Clips cloud_upload" at bounding box center [188, 186] width 298 height 9
click at [359, 178] on div "arrow_back PG Recordings Back to project Send invite account_box grid_on settin…" at bounding box center [188, 123] width 376 height 247
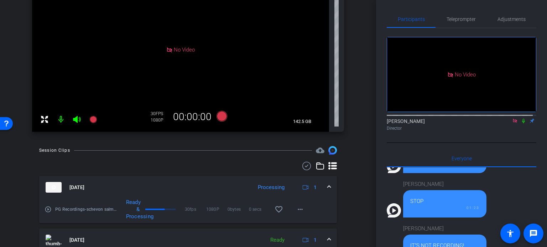
click at [356, 189] on div "arrow_back PG Recordings Back to project Send invite account_box grid_on settin…" at bounding box center [188, 123] width 376 height 247
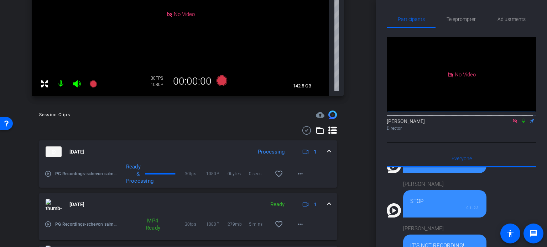
click at [298, 172] on mat-icon "more_horiz" at bounding box center [300, 172] width 9 height 9
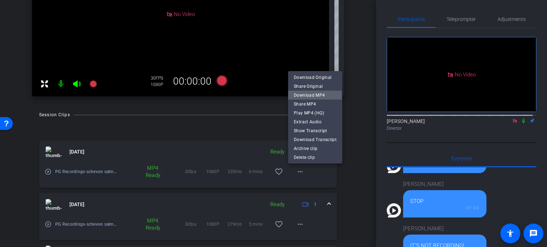
click at [308, 95] on span "Download MP4" at bounding box center [315, 95] width 43 height 9
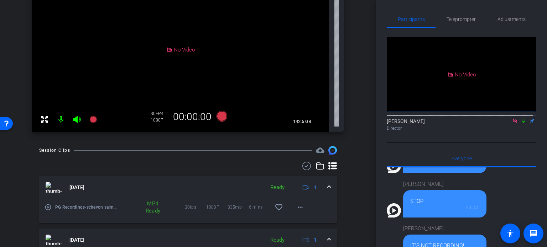
scroll to position [61, 0]
